Goal: Use online tool/utility: Utilize a website feature to perform a specific function

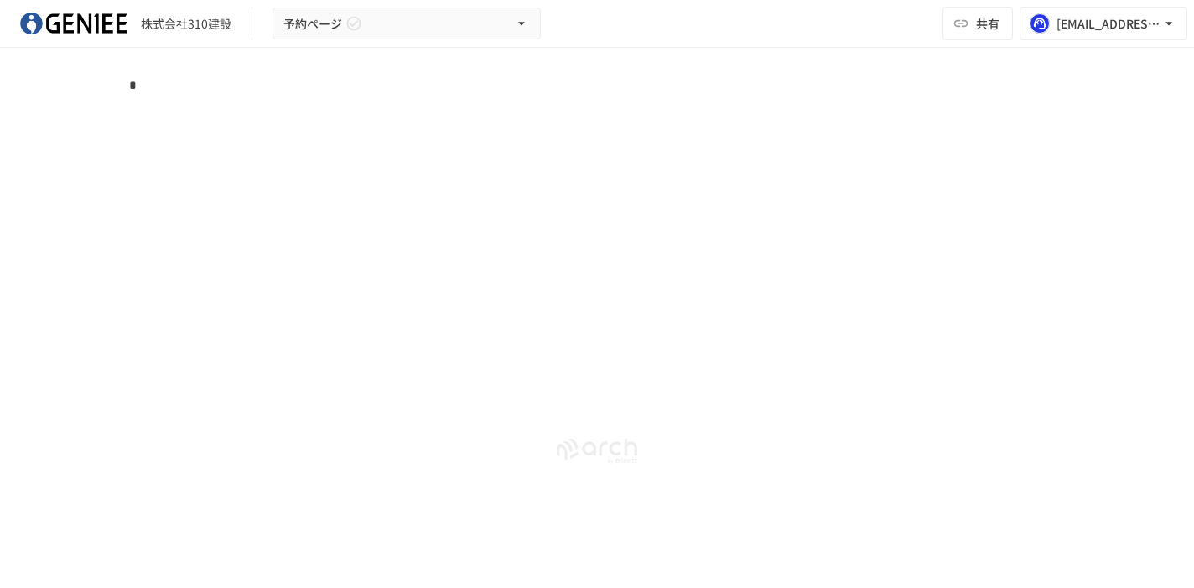
scroll to position [2982, 0]
click at [144, 96] on p "*" at bounding box center [597, 86] width 936 height 22
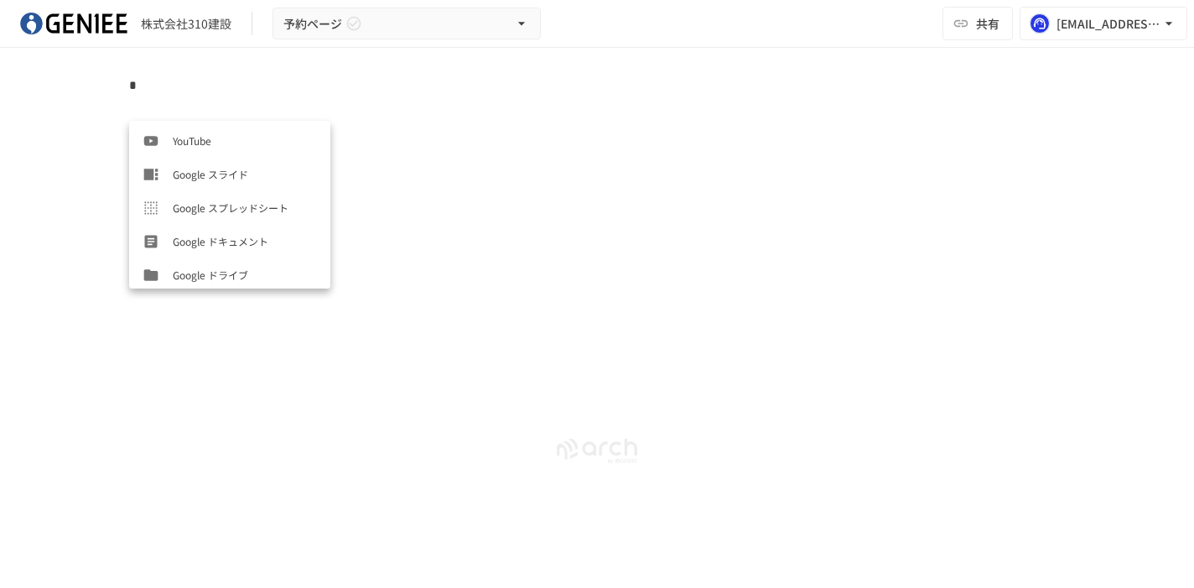
scroll to position [520, 0]
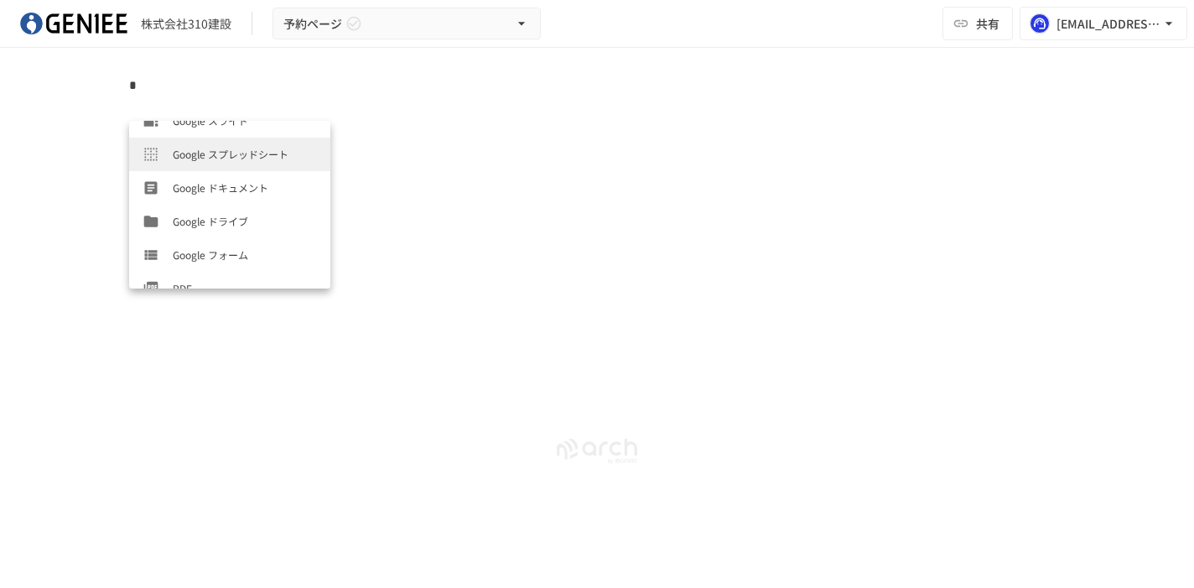
click at [231, 140] on li "Google スプレッドシート" at bounding box center [229, 154] width 201 height 34
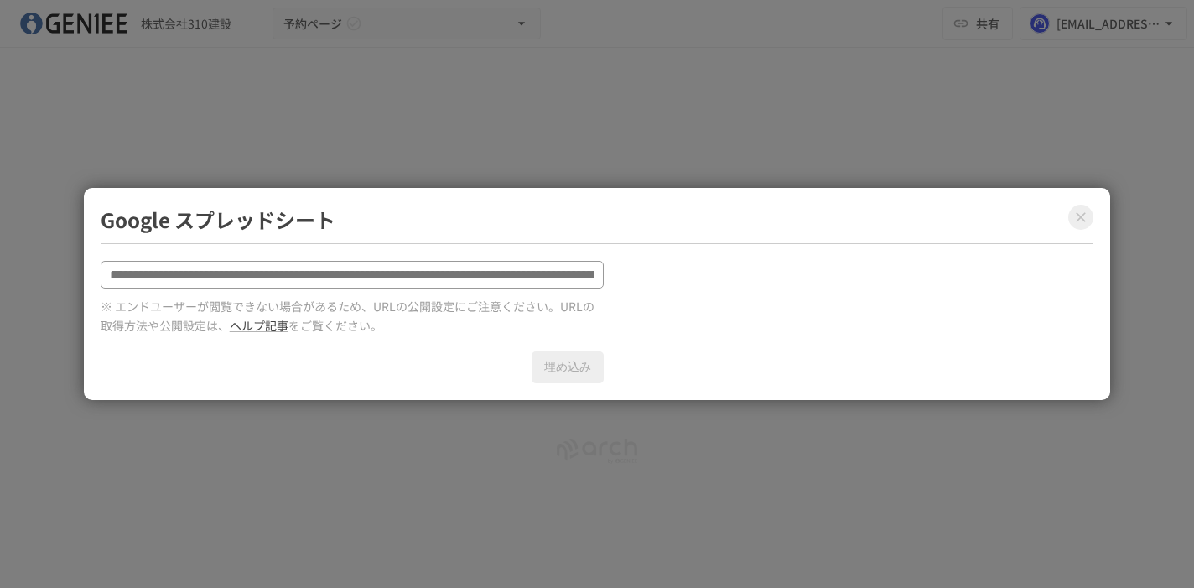
click at [1076, 214] on icon "Close modal" at bounding box center [1080, 217] width 17 height 17
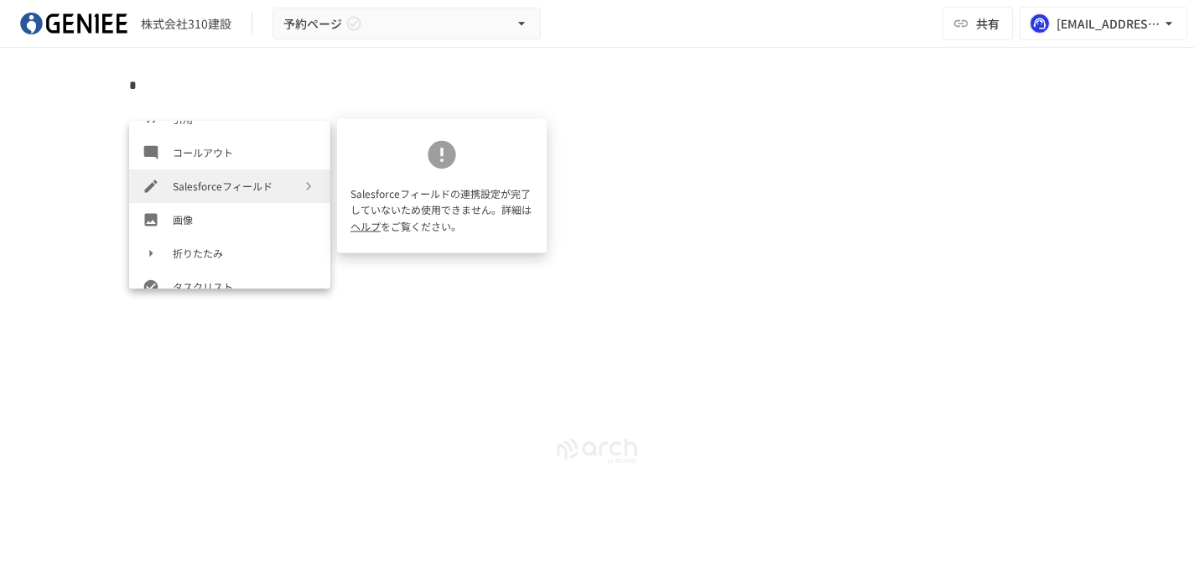
scroll to position [285, 0]
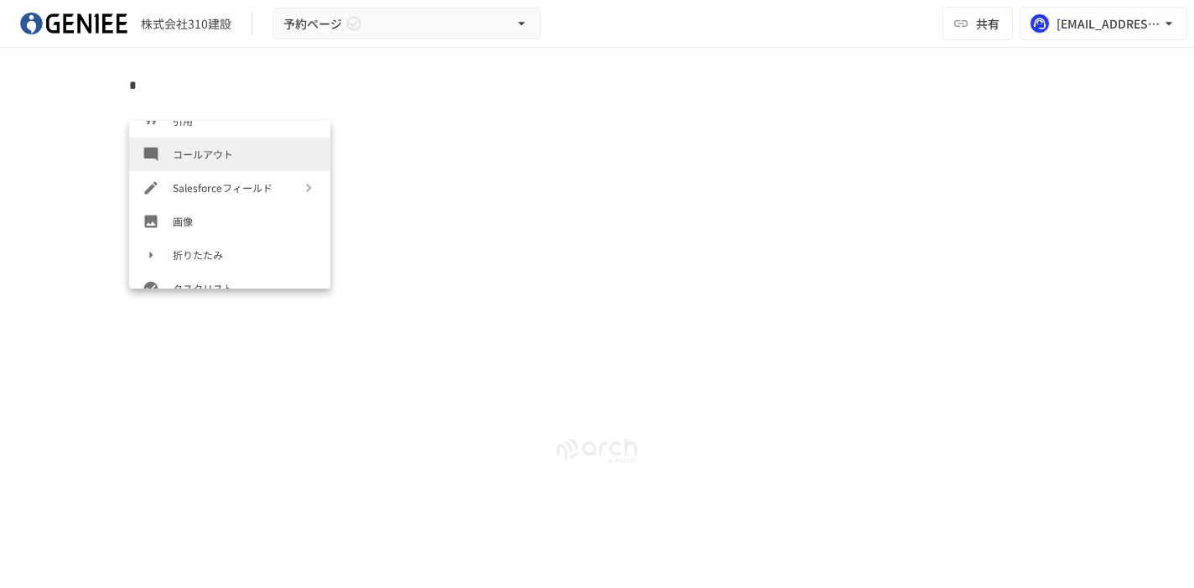
click at [180, 163] on li "コールアウト" at bounding box center [229, 154] width 201 height 34
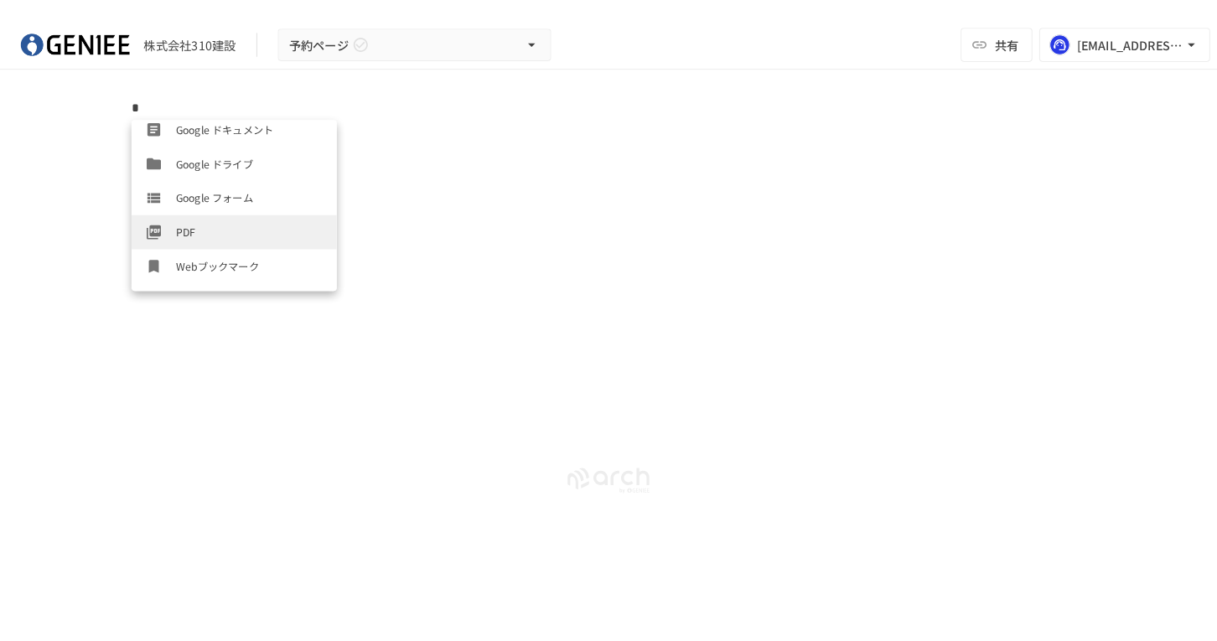
scroll to position [604, 0]
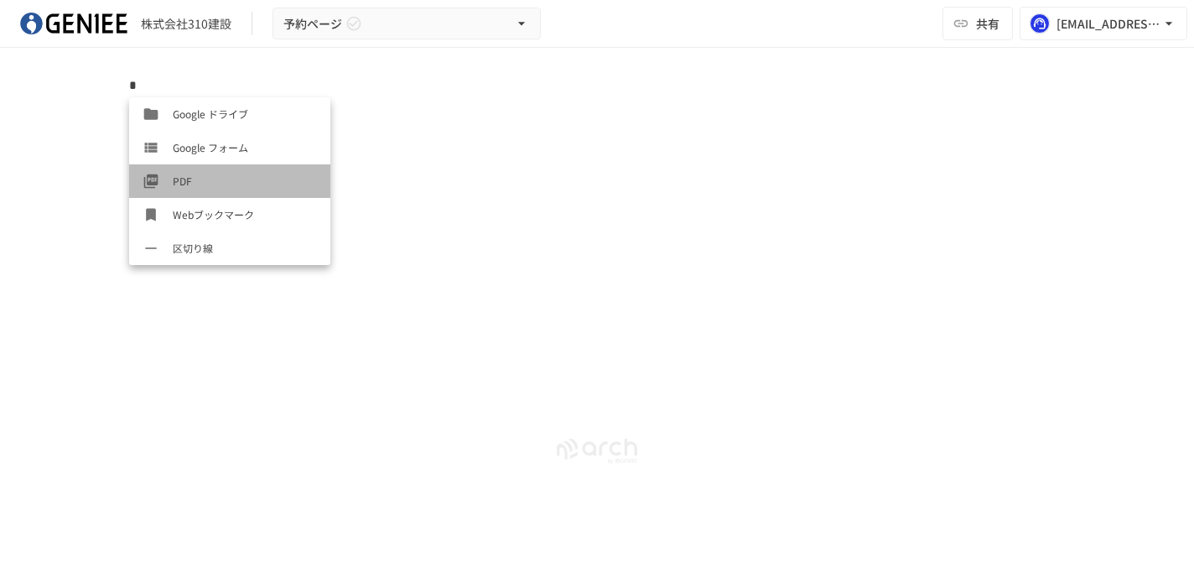
click at [191, 184] on span "PDF" at bounding box center [245, 181] width 144 height 16
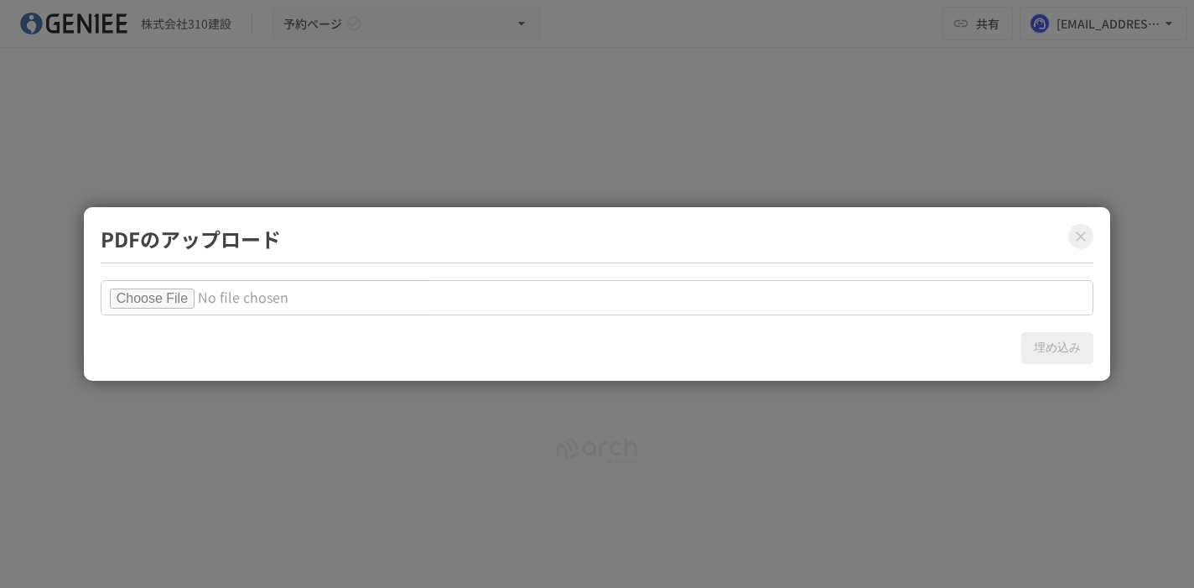
click at [1097, 240] on div "PDFのアップロード 埋め込み" at bounding box center [597, 294] width 1027 height 174
click at [1075, 235] on icon "Close modal" at bounding box center [1080, 236] width 17 height 17
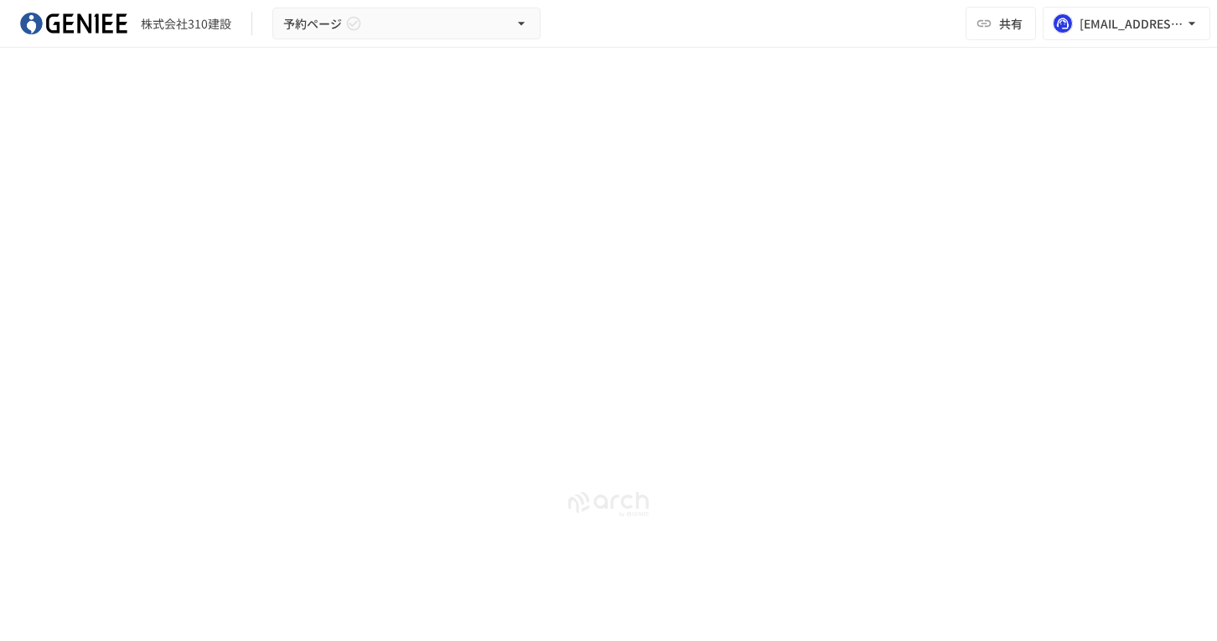
scroll to position [2923, 0]
